Goal: Information Seeking & Learning: Learn about a topic

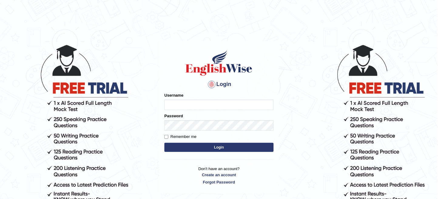
type input "zayanhabib_007"
drag, startPoint x: 0, startPoint y: 0, endPoint x: 202, endPoint y: 145, distance: 249.2
click at [202, 145] on button "Login" at bounding box center [218, 147] width 109 height 9
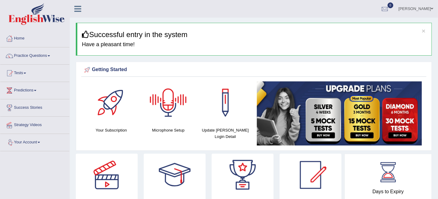
drag, startPoint x: 185, startPoint y: 15, endPoint x: 175, endPoint y: 10, distance: 11.5
click at [175, 10] on div "Habib ullah Toggle navigation Username: zayanhabib_007 Access Type: Online Subs…" at bounding box center [254, 9] width 368 height 18
drag, startPoint x: 181, startPoint y: 0, endPoint x: 51, endPoint y: 133, distance: 186.5
click at [51, 133] on ul "Home Practice Questions Speaking Practice Read Aloud Repeat Sentence Describe I…" at bounding box center [34, 90] width 69 height 121
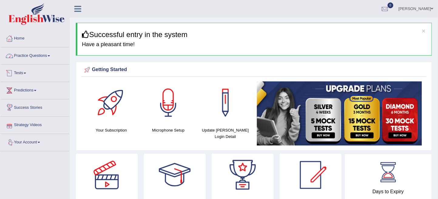
click at [33, 54] on link "Practice Questions" at bounding box center [34, 54] width 69 height 15
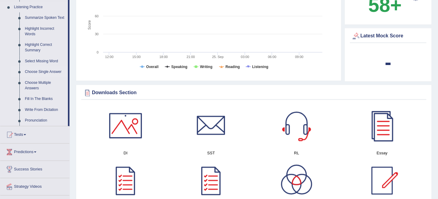
scroll to position [270, 0]
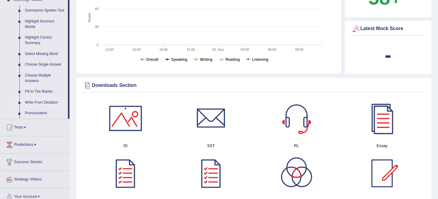
click at [33, 103] on link "Write From Dictation" at bounding box center [45, 102] width 46 height 11
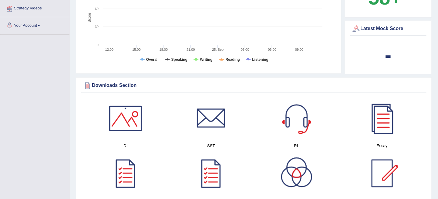
scroll to position [78, 0]
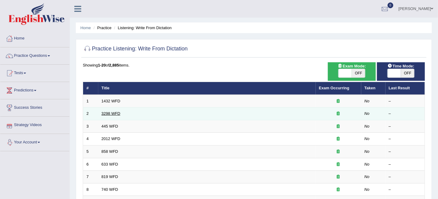
click at [103, 115] on link "3298 WFD" at bounding box center [111, 113] width 19 height 5
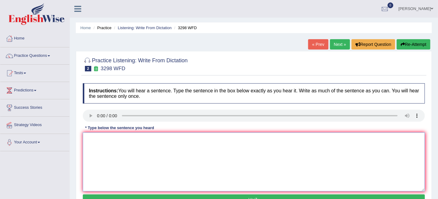
click at [177, 163] on textarea at bounding box center [254, 161] width 342 height 59
type textarea "cggfb"
click at [255, 155] on textarea "cggfb" at bounding box center [254, 161] width 342 height 59
